Goal: Task Accomplishment & Management: Use online tool/utility

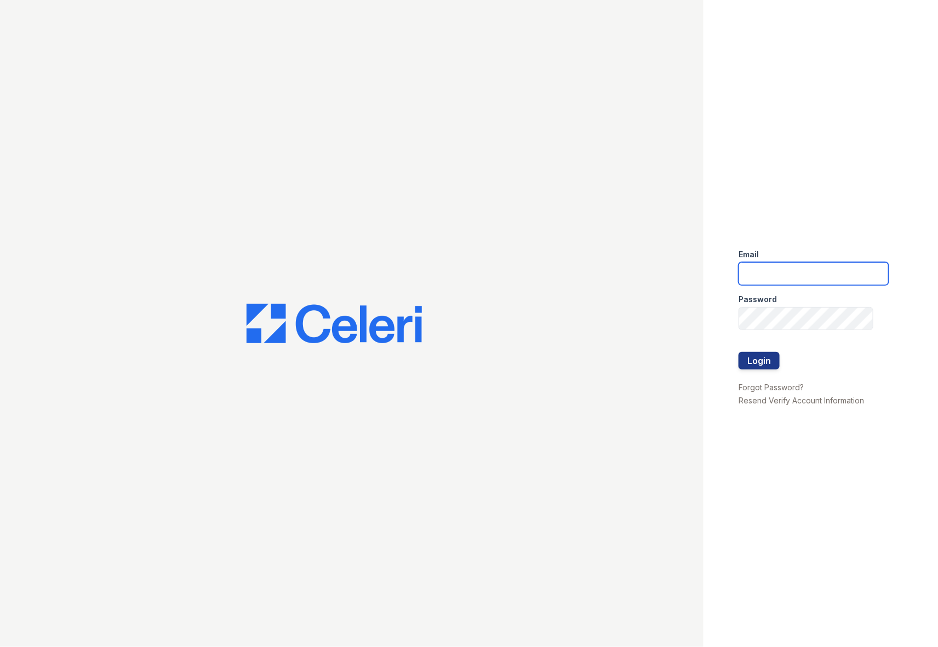
click at [779, 277] on input "email" at bounding box center [813, 273] width 150 height 23
type input "daniels.latoya@projectmanagementinc.net"
click at [763, 357] on button "Login" at bounding box center [758, 361] width 41 height 18
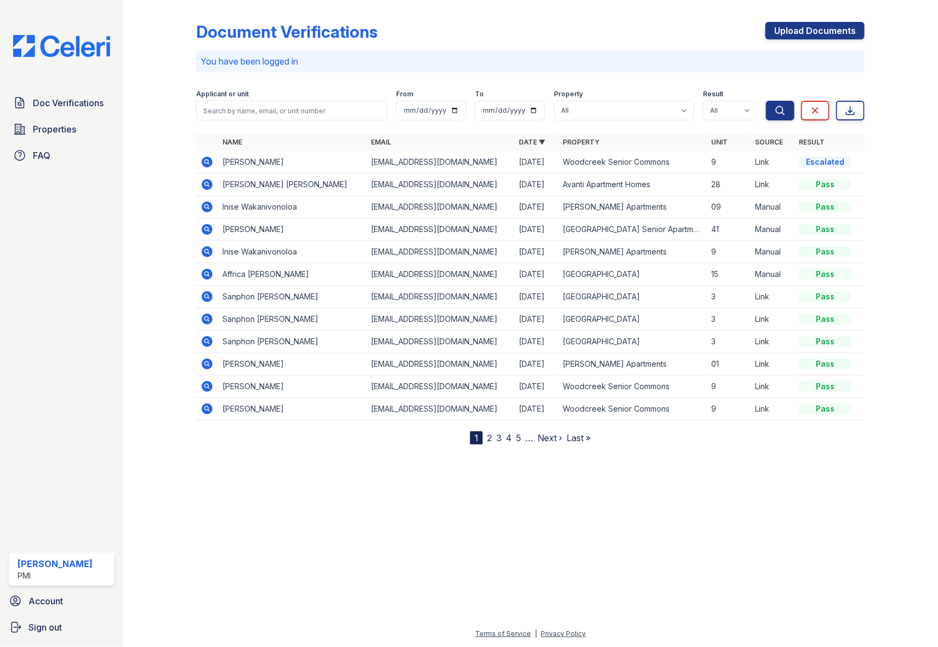
click at [493, 444] on nav "1 2 3 4 5 … Next › Last »" at bounding box center [530, 438] width 121 height 13
click at [489, 441] on link "2" at bounding box center [489, 438] width 5 height 11
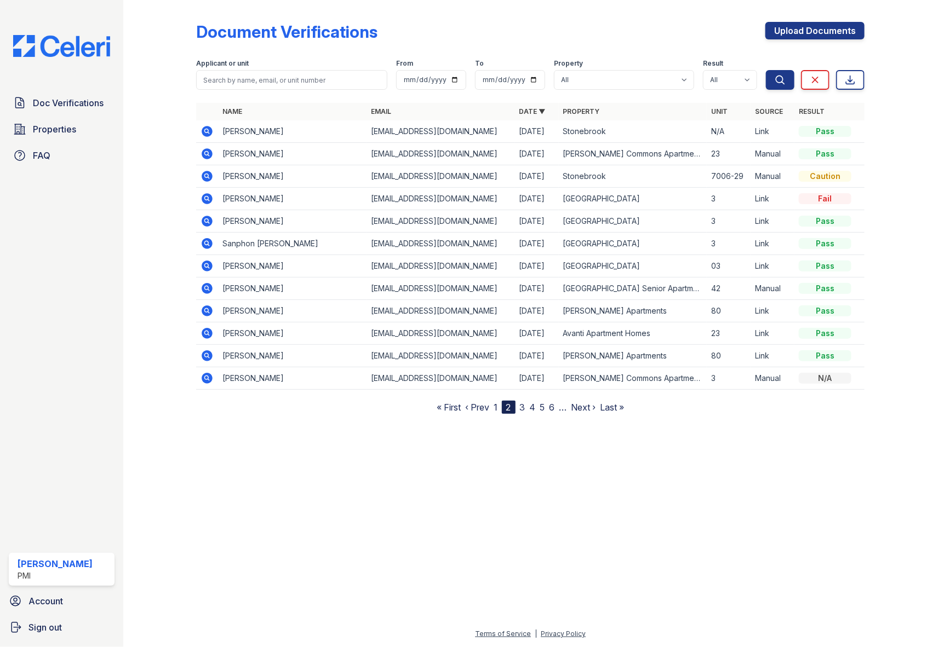
click at [521, 410] on link "3" at bounding box center [522, 407] width 5 height 11
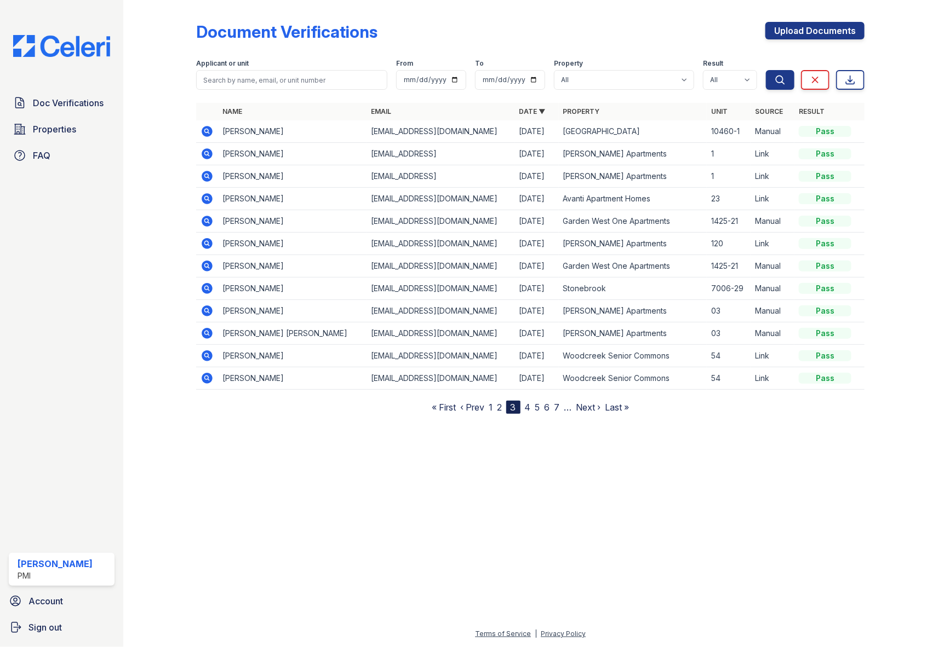
click at [491, 410] on link "1" at bounding box center [490, 407] width 4 height 11
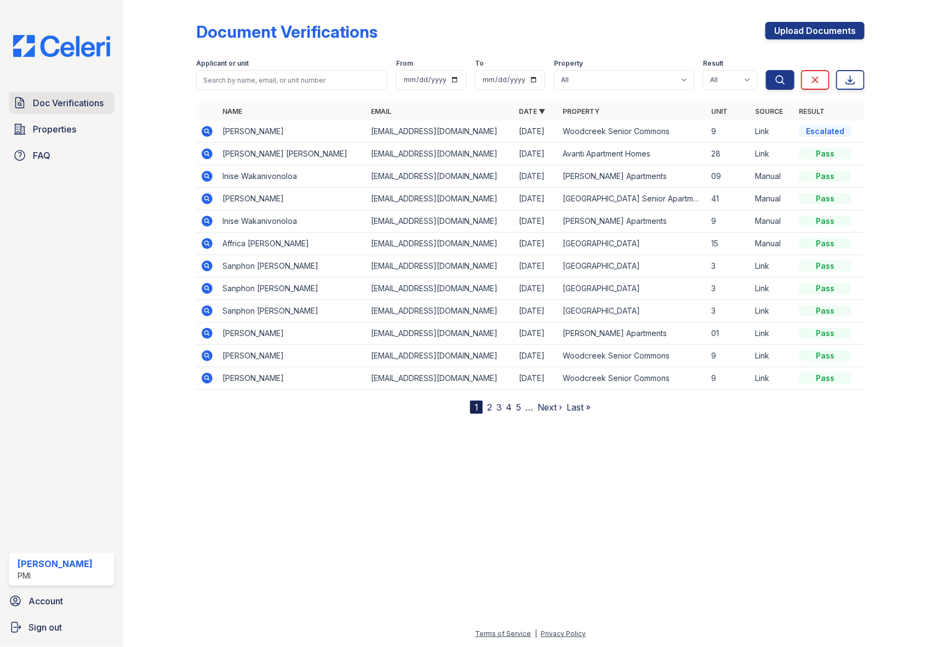
click at [70, 96] on span "Doc Verifications" at bounding box center [68, 102] width 71 height 13
click at [45, 126] on span "Properties" at bounding box center [54, 129] width 43 height 13
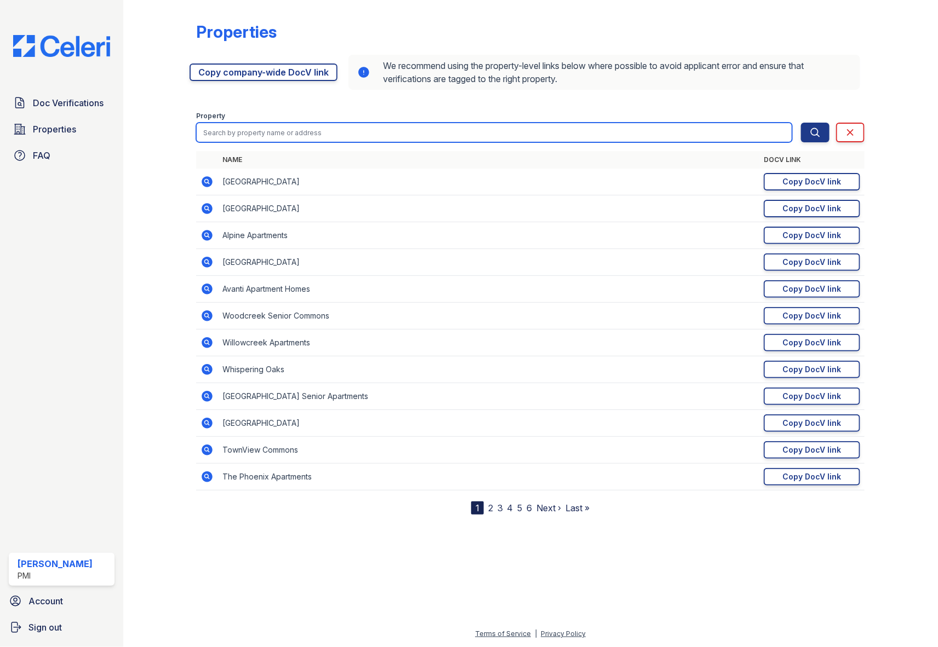
click at [532, 125] on input "search" at bounding box center [494, 133] width 596 height 20
type input "ramada"
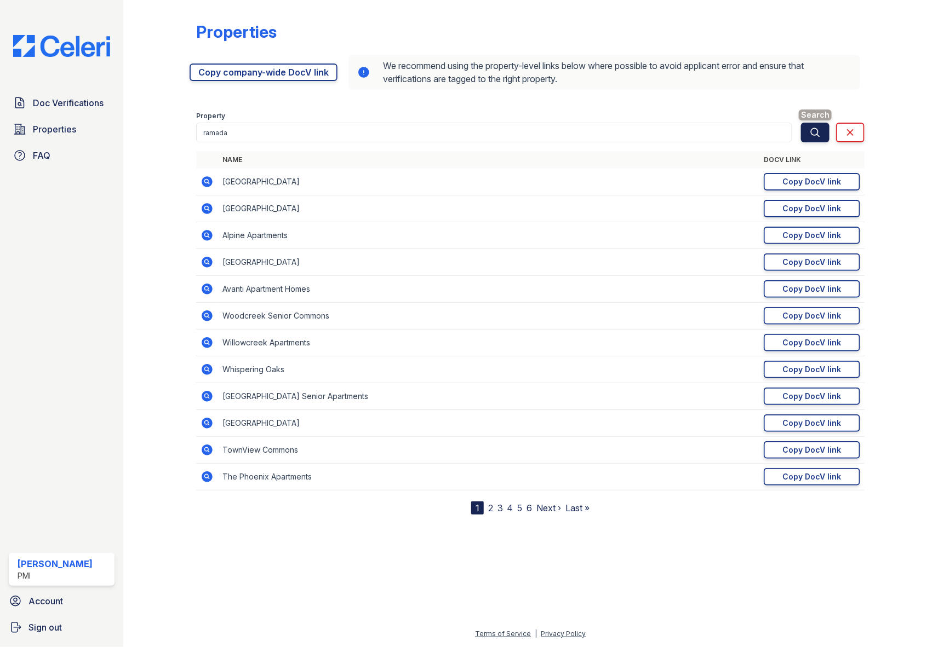
click at [823, 129] on button "Search" at bounding box center [815, 133] width 28 height 20
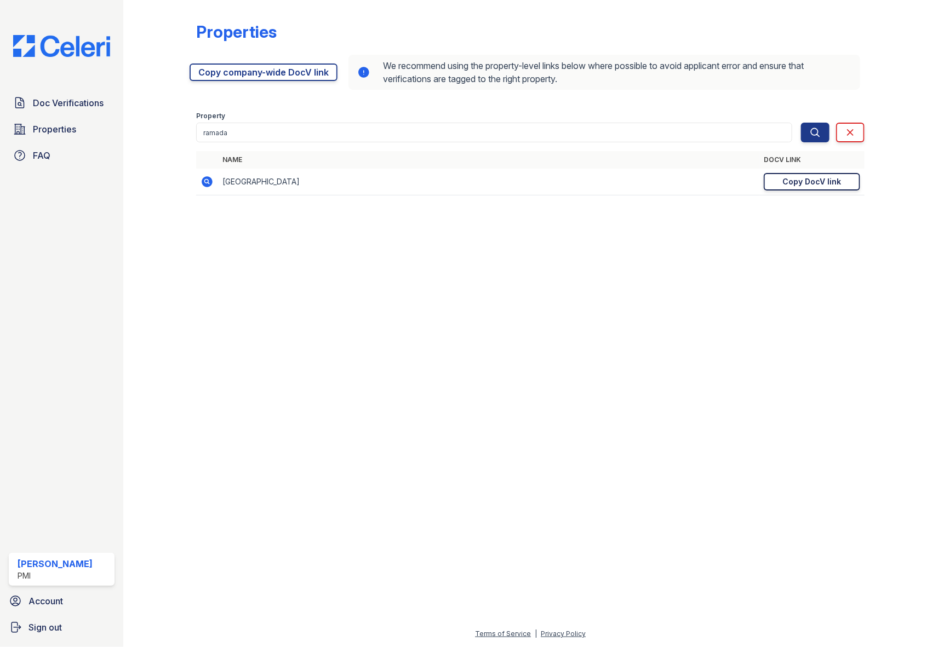
click at [827, 179] on div "Copy DocV link" at bounding box center [812, 181] width 59 height 11
